Goal: Find contact information: Find contact information

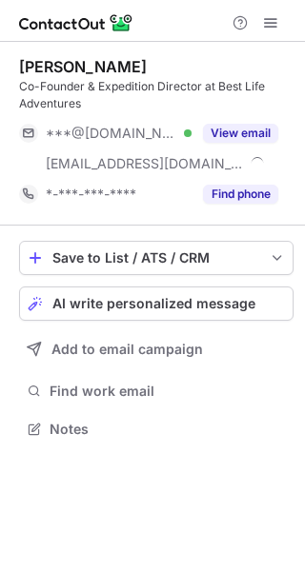
scroll to position [416, 305]
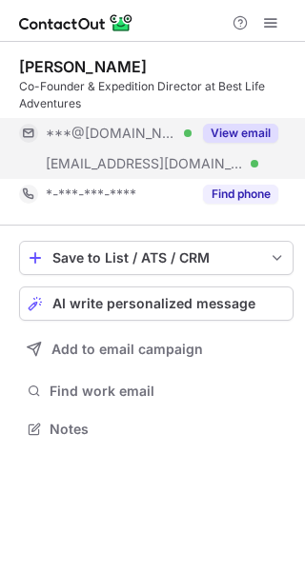
click at [233, 127] on button "View email" at bounding box center [240, 133] width 75 height 19
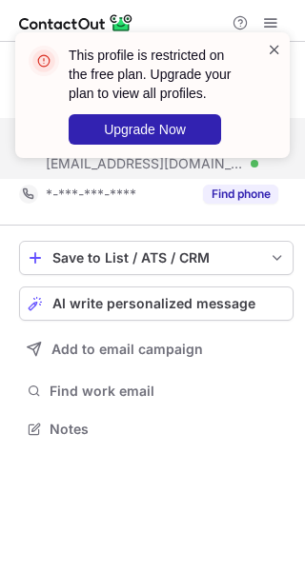
click at [272, 44] on span at bounding box center [274, 49] width 15 height 19
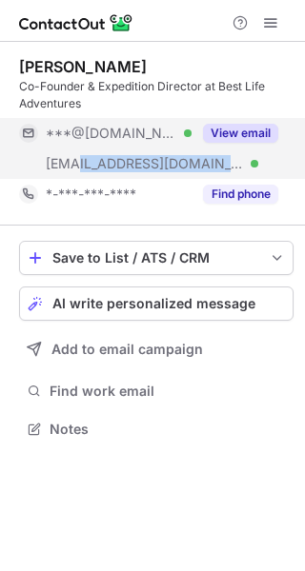
drag, startPoint x: 224, startPoint y: 162, endPoint x: 77, endPoint y: 159, distance: 146.6
click at [77, 159] on span "[EMAIL_ADDRESS][DOMAIN_NAME]" at bounding box center [145, 163] width 198 height 17
